Goal: Transaction & Acquisition: Purchase product/service

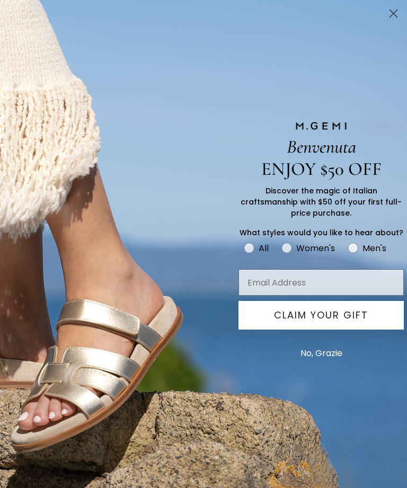
scroll to position [275, 0]
click at [392, 16] on circle "Close dialog" at bounding box center [393, 13] width 17 height 17
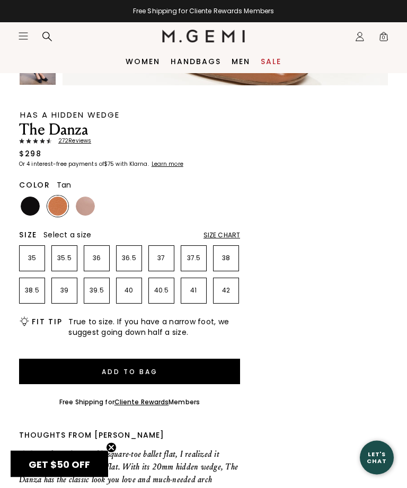
scroll to position [343, 0]
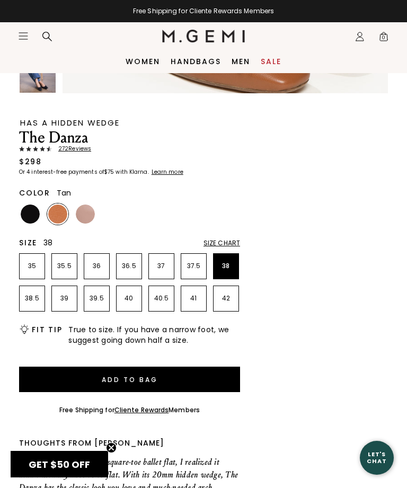
click at [228, 267] on p "38" at bounding box center [226, 266] width 25 height 8
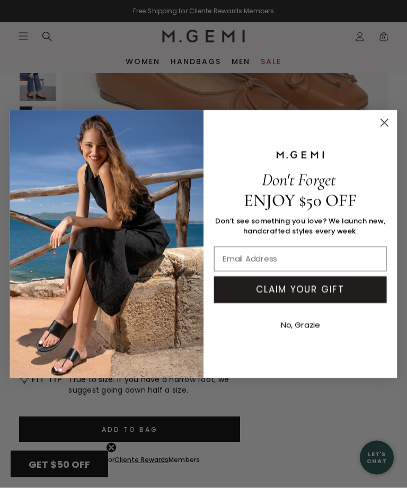
scroll to position [294, 0]
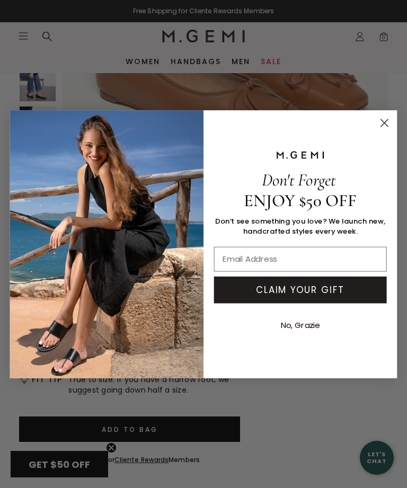
click at [389, 122] on circle "Close dialog" at bounding box center [384, 122] width 16 height 16
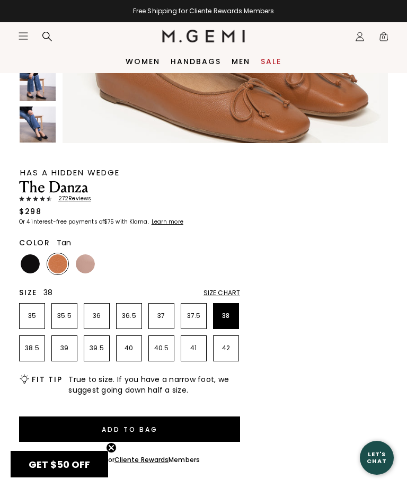
click at [231, 290] on div "Size Chart" at bounding box center [221, 293] width 37 height 8
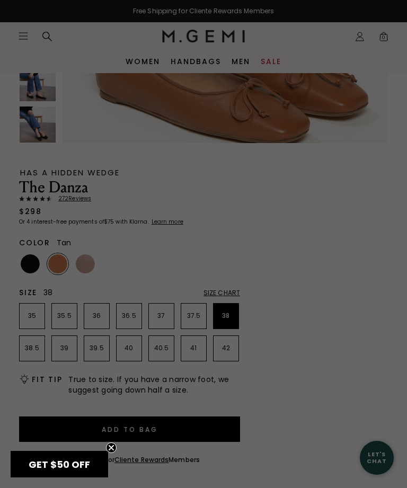
scroll to position [0, 0]
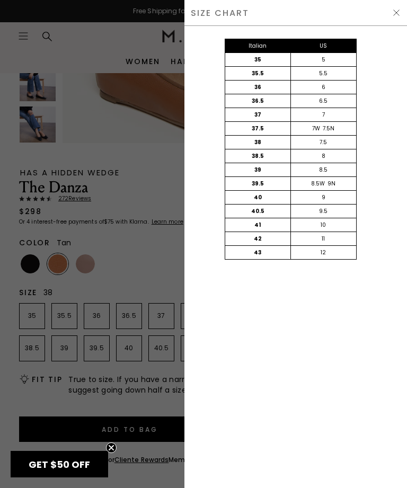
click at [144, 277] on div at bounding box center [203, 244] width 407 height 488
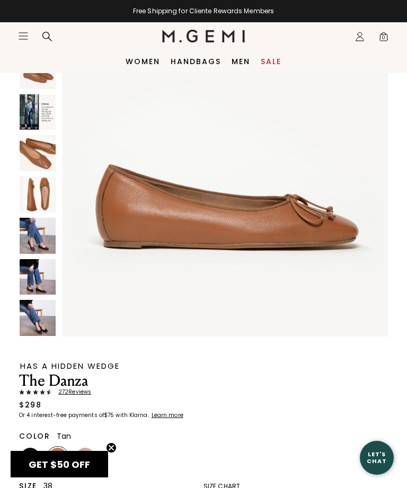
scroll to position [100, 0]
click at [38, 316] on img at bounding box center [38, 318] width 36 height 36
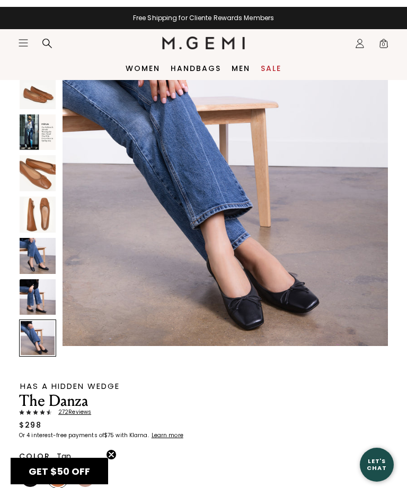
scroll to position [79, 0]
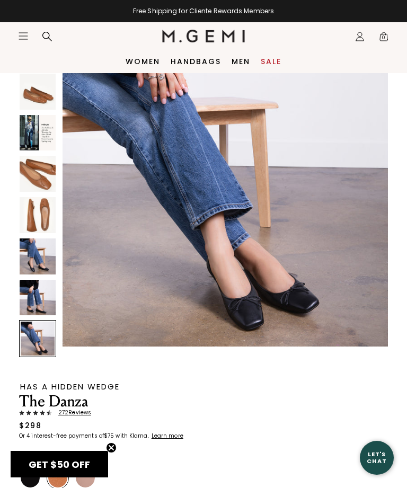
click at [44, 138] on img at bounding box center [38, 133] width 36 height 36
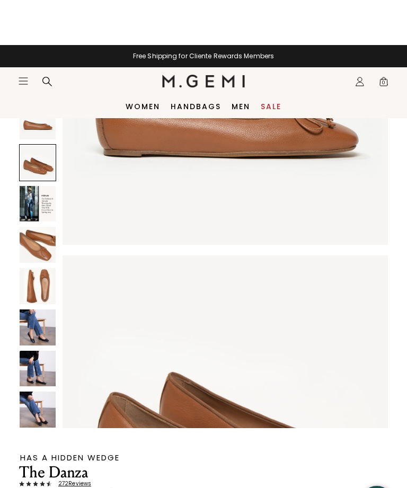
scroll to position [0, 0]
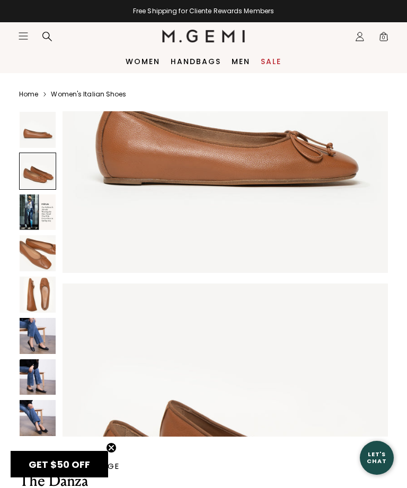
click at [21, 37] on icon "Icons/20x20/hamburger@2x" at bounding box center [23, 36] width 11 height 11
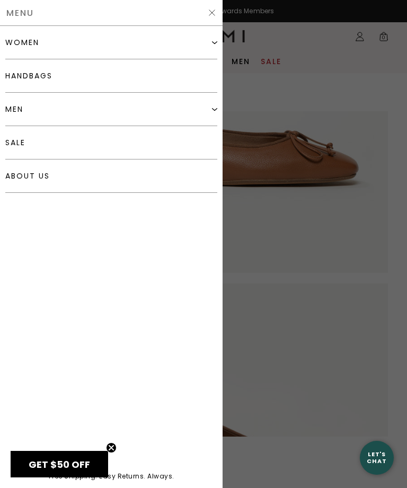
click at [215, 45] on img at bounding box center [214, 42] width 5 height 5
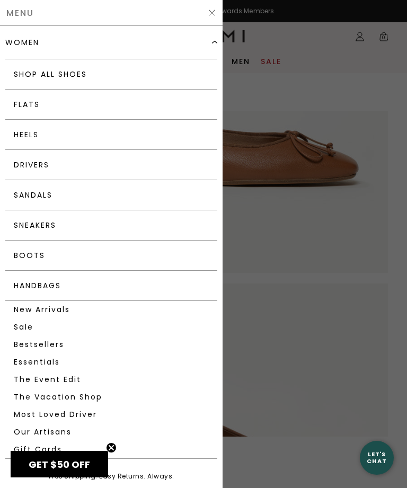
click at [33, 105] on link "Flats" at bounding box center [111, 105] width 212 height 30
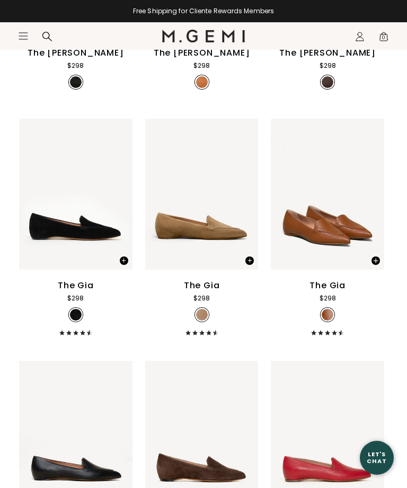
scroll to position [681, 0]
